Goal: Information Seeking & Learning: Check status

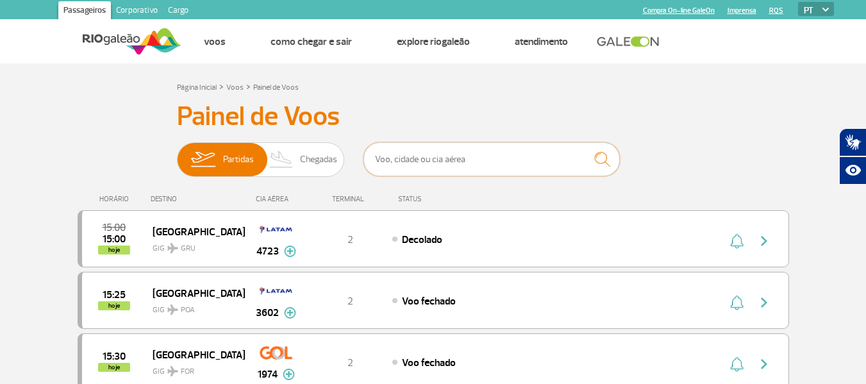
click at [429, 156] on input "text" at bounding box center [491, 159] width 256 height 34
click at [160, 197] on div "DESTINO" at bounding box center [198, 199] width 94 height 8
click at [497, 159] on input "gol" at bounding box center [491, 159] width 256 height 34
type input "g"
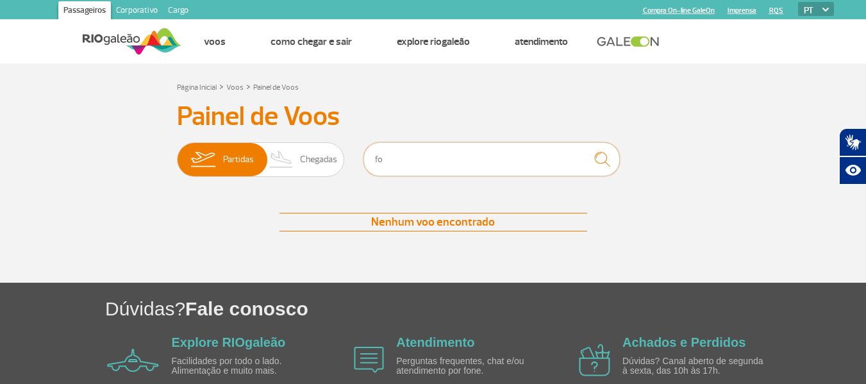
type input "f"
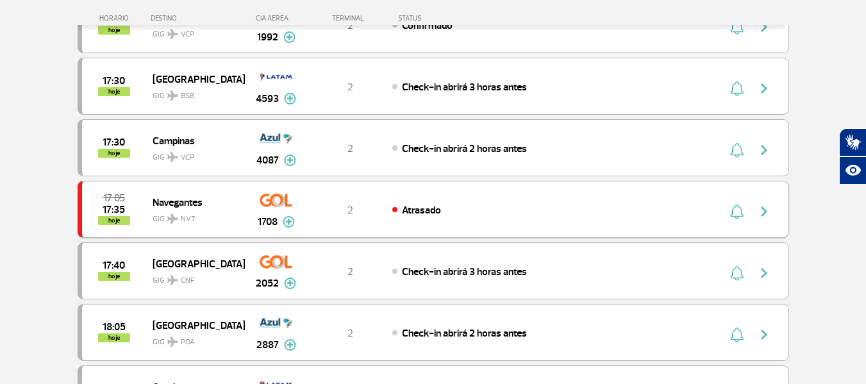
scroll to position [1281, 0]
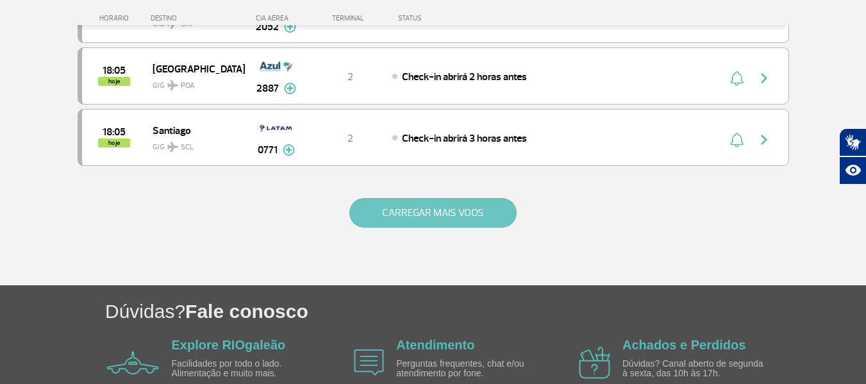
click at [475, 207] on button "CARREGAR MAIS VOOS" at bounding box center [432, 212] width 167 height 29
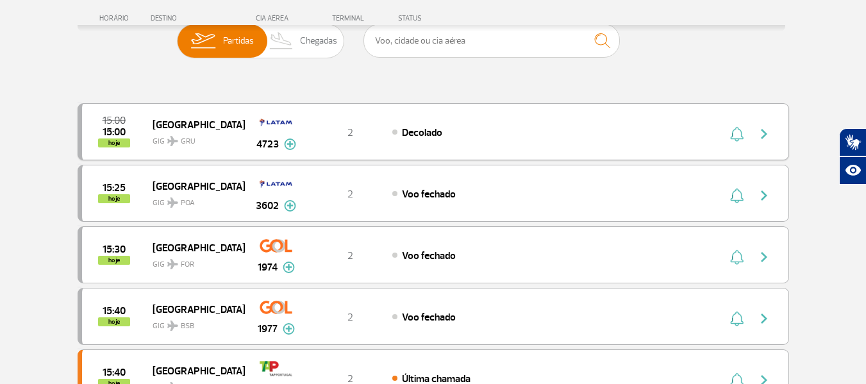
scroll to position [0, 0]
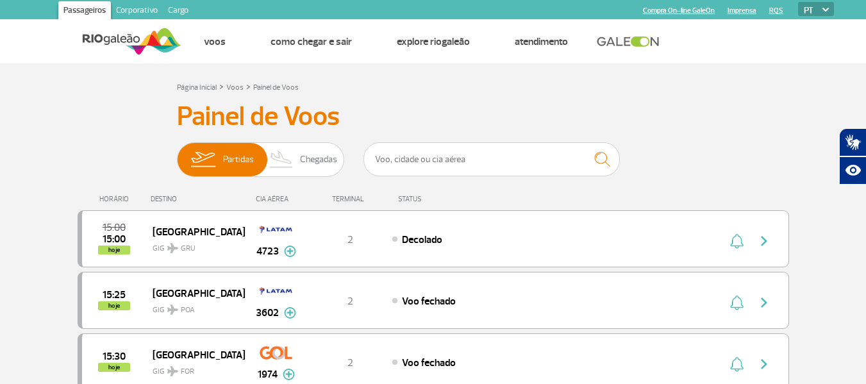
click at [165, 200] on div "DESTINO" at bounding box center [198, 199] width 94 height 8
click at [409, 201] on div "STATUS" at bounding box center [443, 199] width 104 height 8
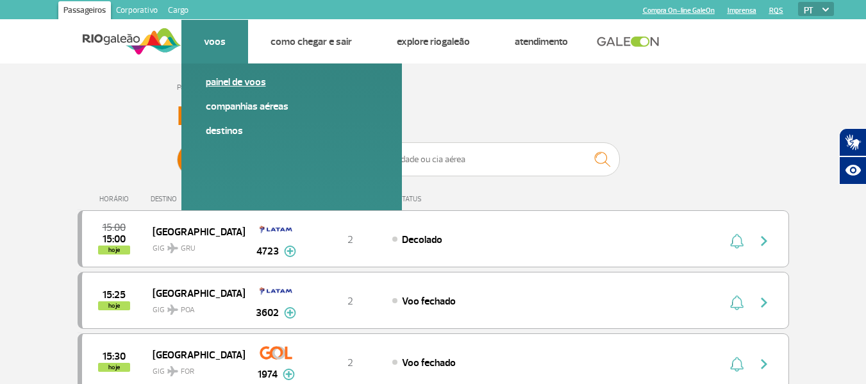
click at [224, 81] on link "Painel de voos" at bounding box center [292, 82] width 172 height 14
click at [242, 115] on span "Companhias Aéreas" at bounding box center [292, 111] width 172 height 24
click at [243, 108] on link "Companhias Aéreas" at bounding box center [292, 106] width 172 height 14
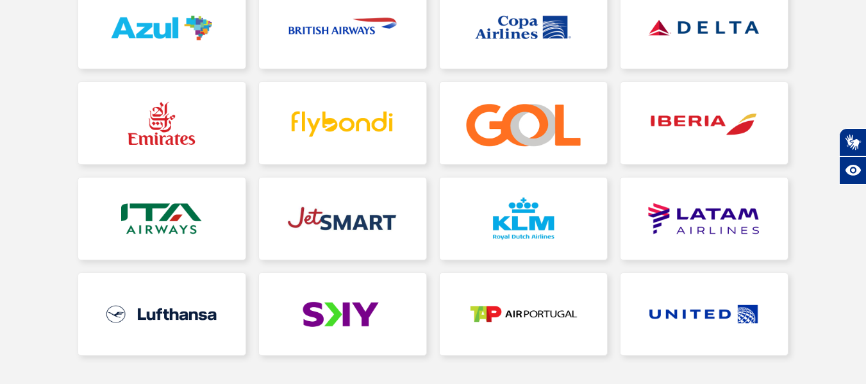
scroll to position [320, 0]
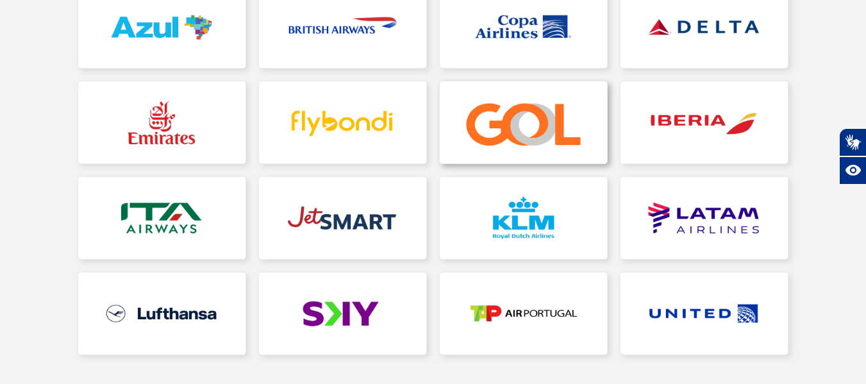
click at [532, 137] on link at bounding box center [523, 122] width 167 height 82
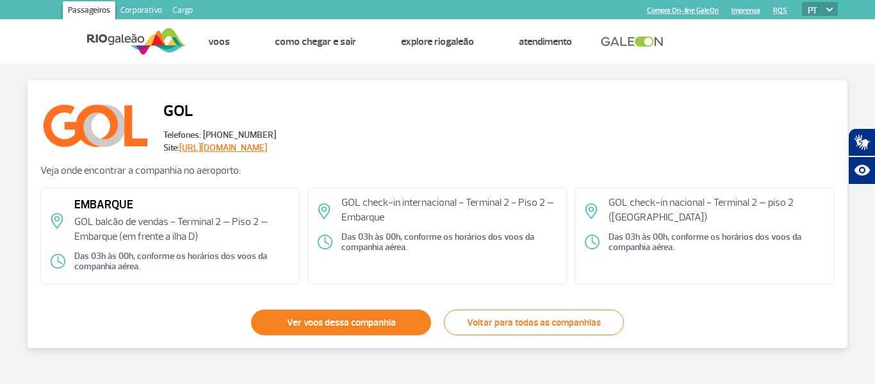
click at [295, 333] on link "Ver voos dessa companhia" at bounding box center [341, 322] width 180 height 26
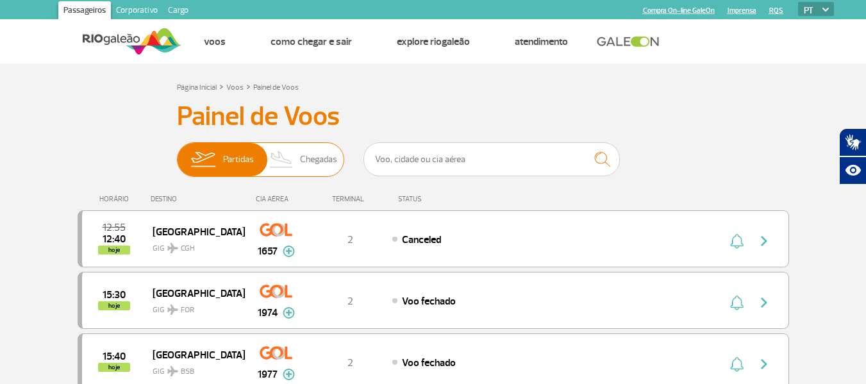
click at [301, 167] on span "Chegadas" at bounding box center [318, 159] width 37 height 33
click at [177, 153] on input "Partidas Chegadas" at bounding box center [177, 153] width 0 height 0
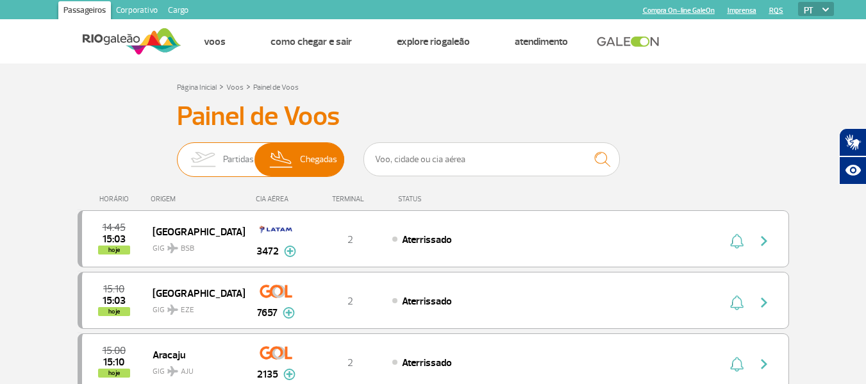
click at [240, 158] on span "Partidas" at bounding box center [238, 159] width 31 height 33
click at [177, 153] on input "Partidas Chegadas" at bounding box center [177, 153] width 0 height 0
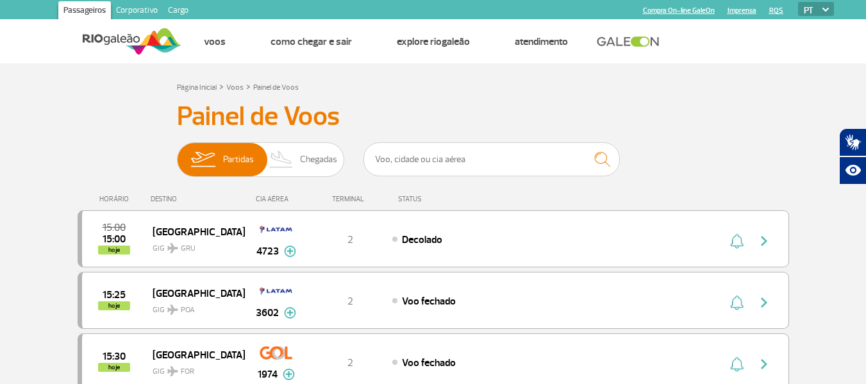
click at [272, 201] on div "CIA AÉREA" at bounding box center [276, 199] width 64 height 8
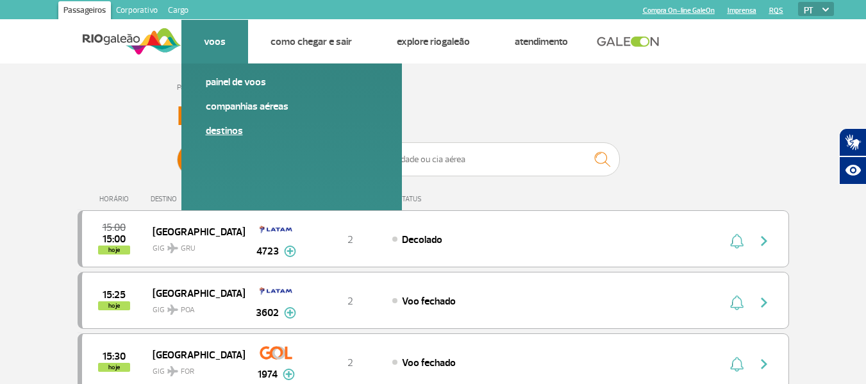
click at [223, 133] on link "Destinos" at bounding box center [292, 131] width 172 height 14
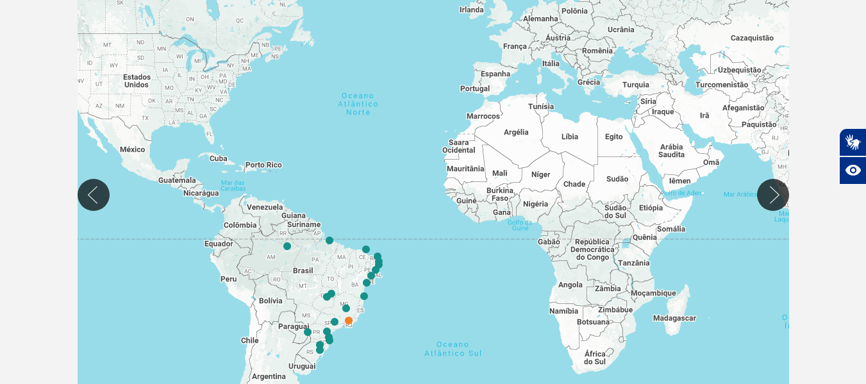
scroll to position [320, 0]
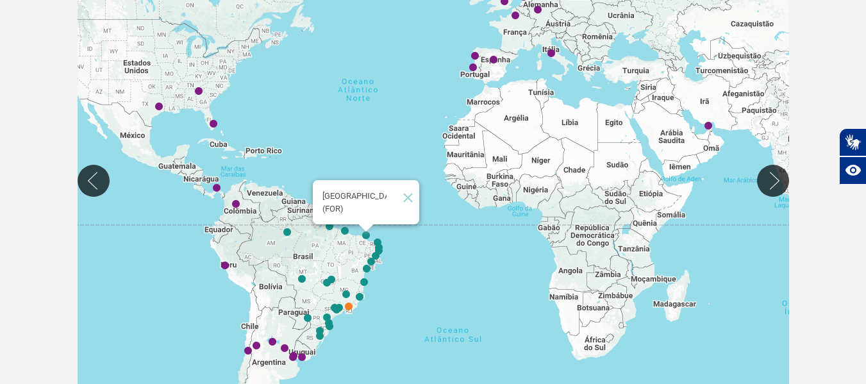
click at [365, 237] on img "Fortaleza (FOR)" at bounding box center [366, 236] width 8 height 8
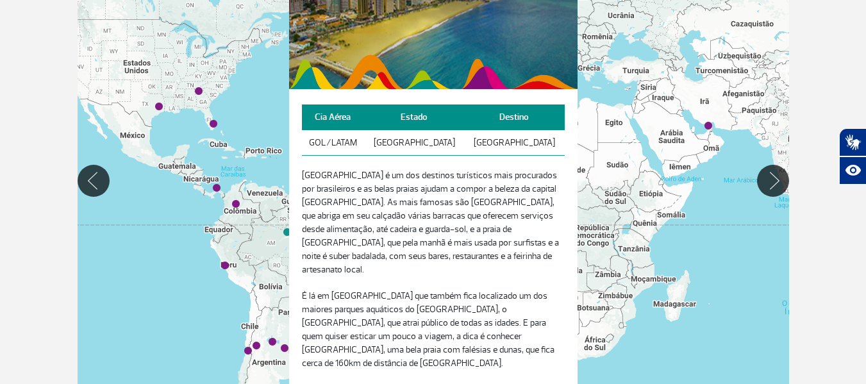
scroll to position [128, 0]
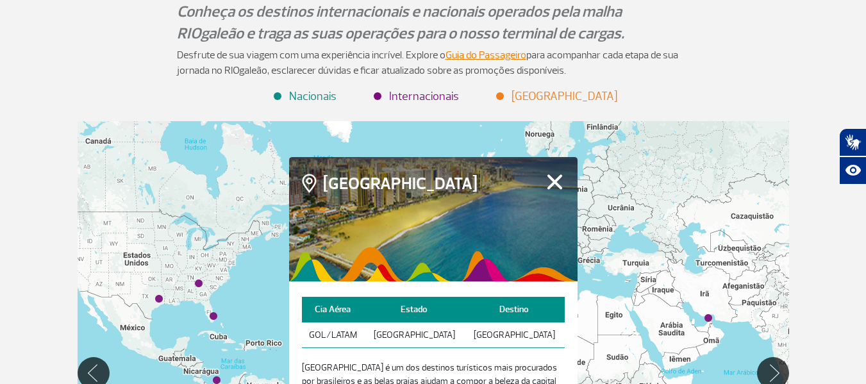
click at [561, 189] on button "Fechar" at bounding box center [555, 181] width 20 height 17
